Goal: Navigation & Orientation: Find specific page/section

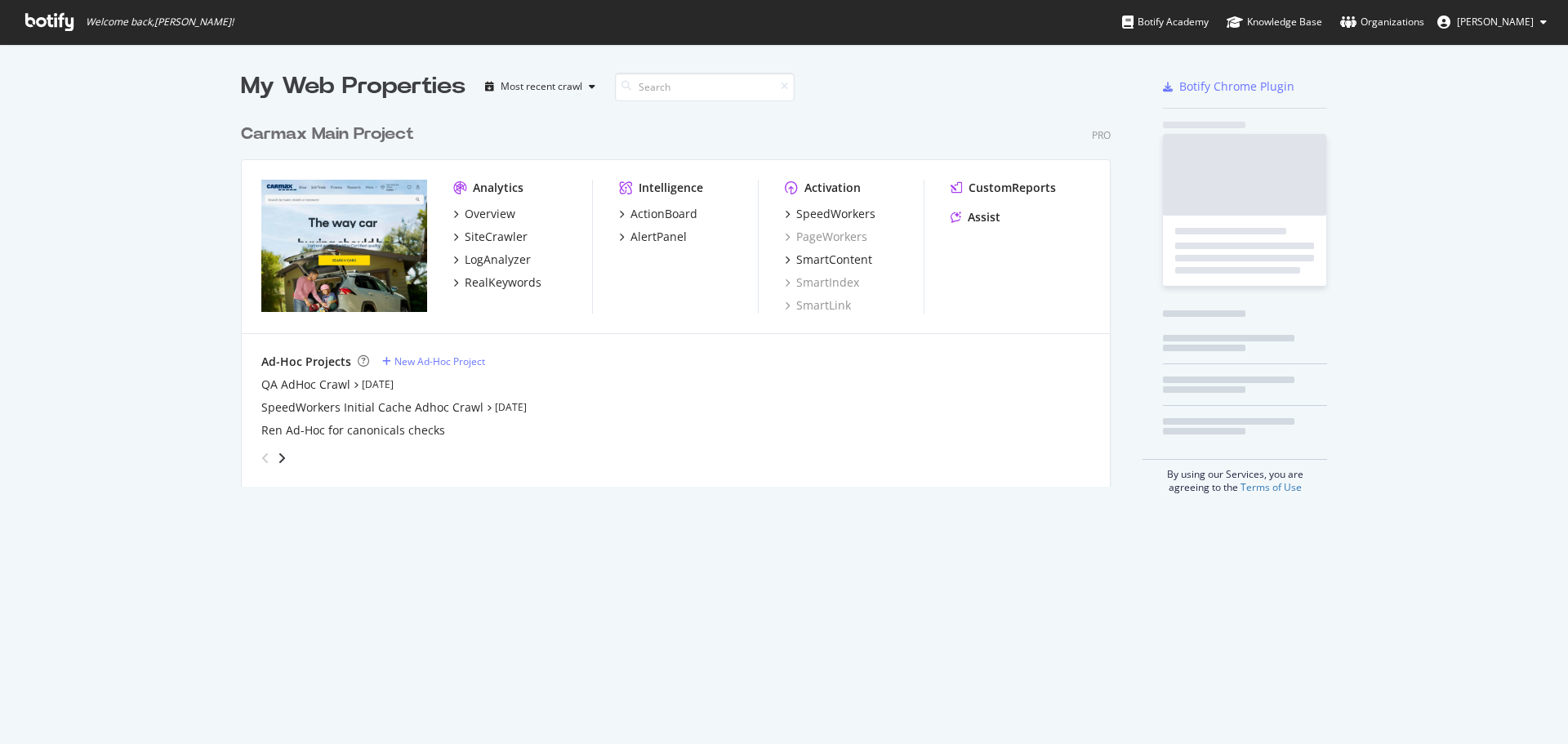
scroll to position [732, 1544]
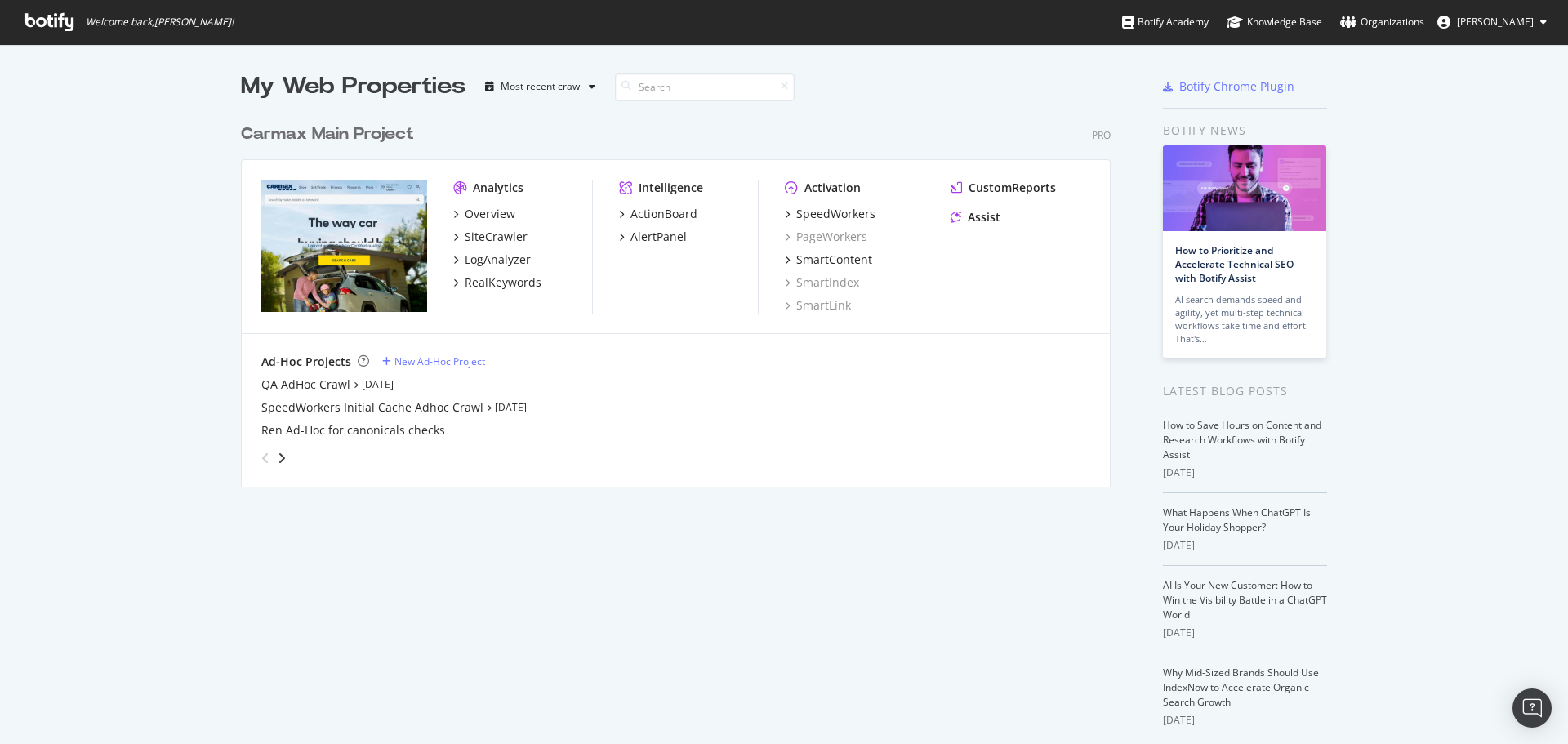
click at [378, 140] on div "Carmax Main Project" at bounding box center [327, 134] width 173 height 24
